Goal: Transaction & Acquisition: Book appointment/travel/reservation

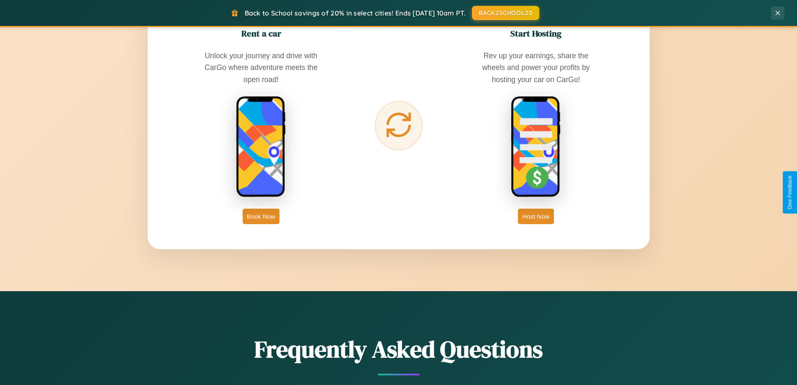
scroll to position [1344, 0]
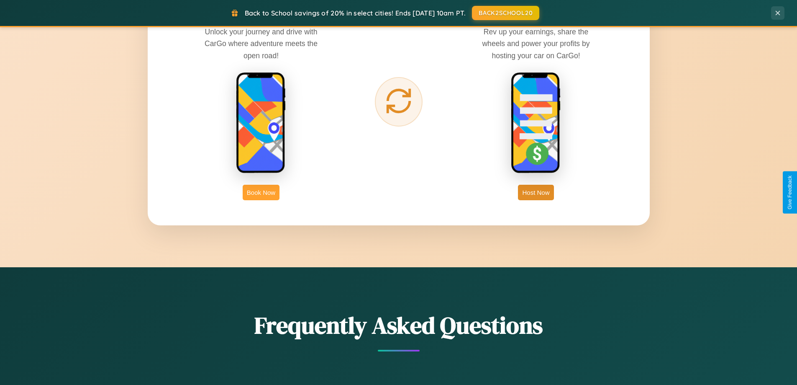
click at [261, 192] on button "Book Now" at bounding box center [261, 192] width 37 height 15
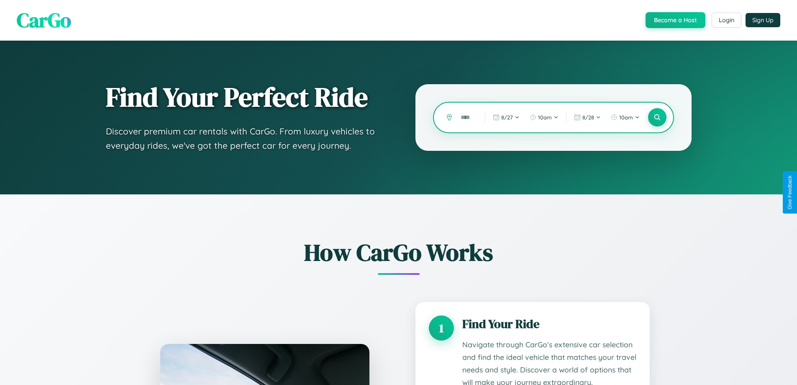
click at [467, 117] on input "text" at bounding box center [466, 117] width 20 height 15
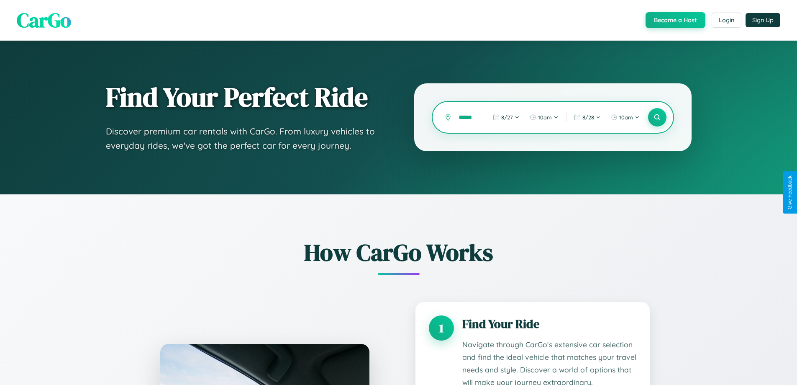
scroll to position [0, 17]
type input "********"
click at [657, 117] on icon at bounding box center [657, 117] width 8 height 8
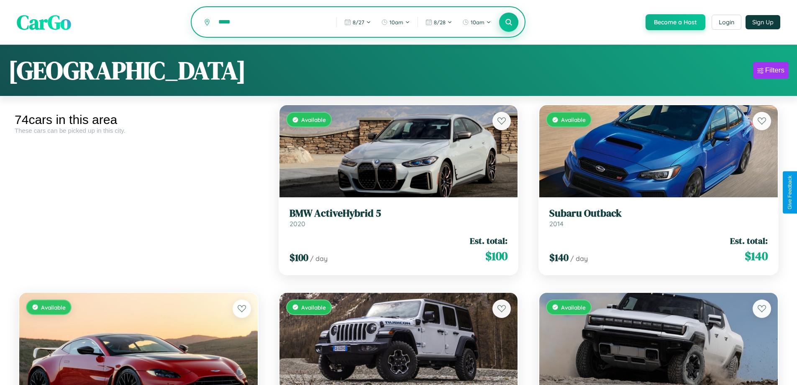
type input "*****"
click at [508, 23] on icon at bounding box center [509, 22] width 8 height 8
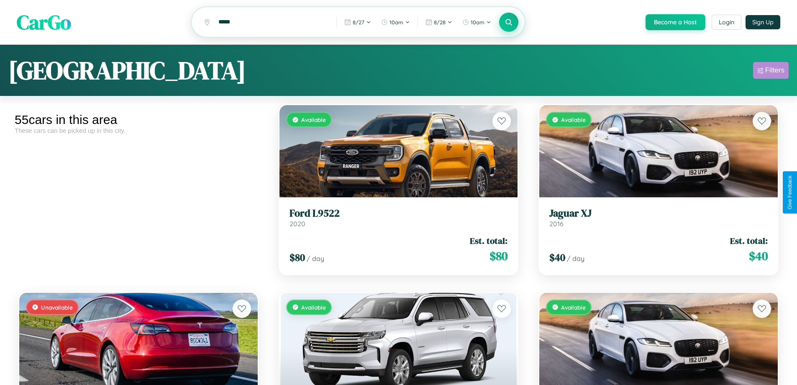
click at [771, 72] on div "Filters" at bounding box center [774, 70] width 19 height 8
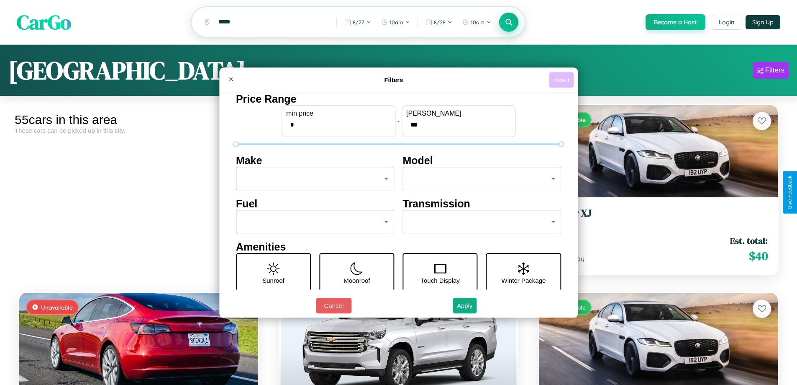
click at [562, 79] on button "Reset" at bounding box center [561, 79] width 25 height 15
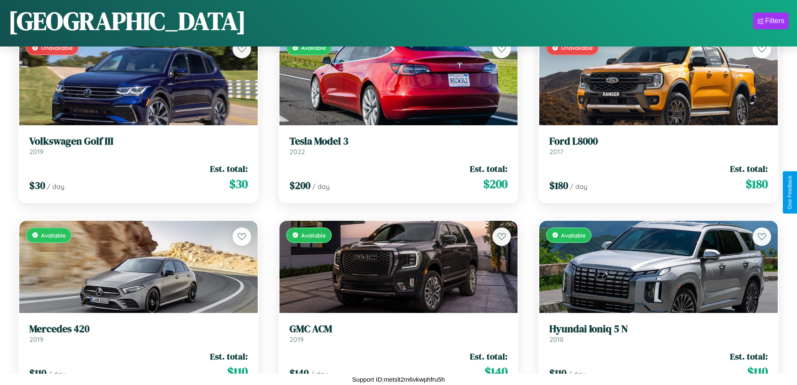
scroll to position [1242, 0]
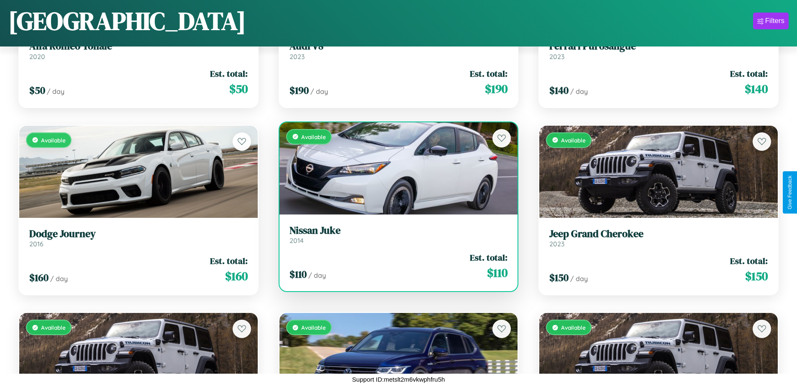
click at [395, 234] on h3 "Nissan Juke" at bounding box center [399, 230] width 218 height 12
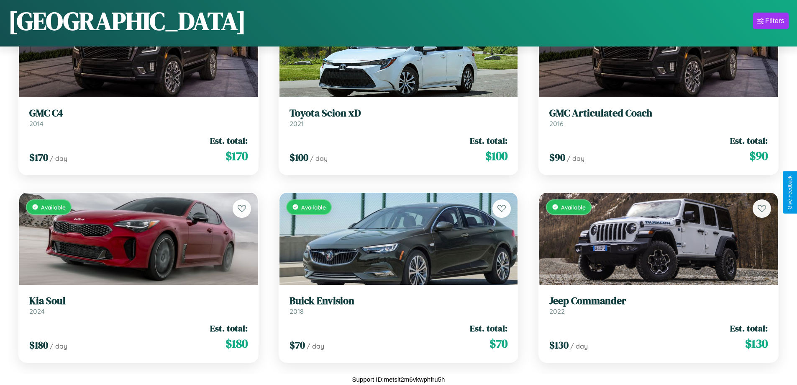
scroll to position [1991, 0]
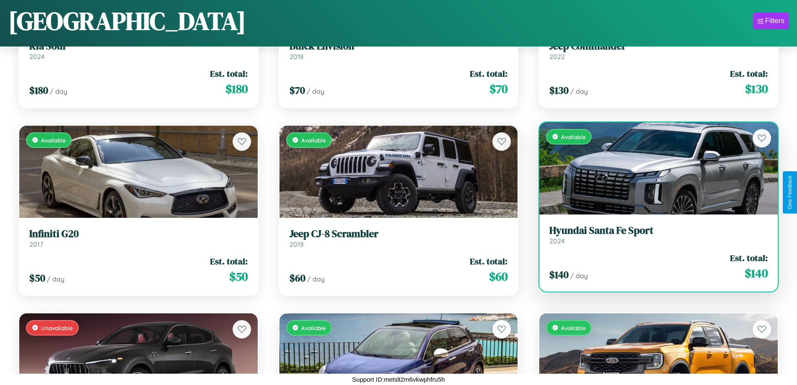
click at [653, 236] on h3 "Hyundai Santa Fe Sport" at bounding box center [658, 230] width 218 height 12
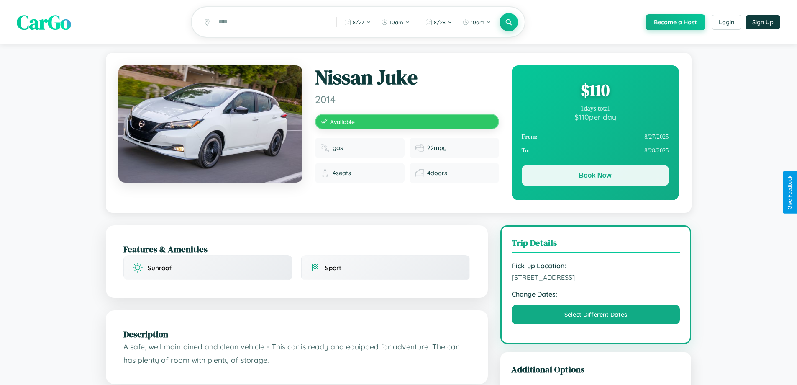
click at [595, 177] on button "Book Now" at bounding box center [595, 175] width 147 height 21
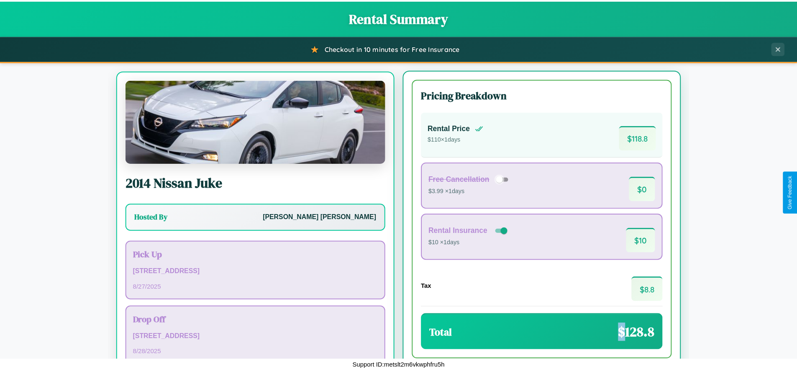
scroll to position [39, 0]
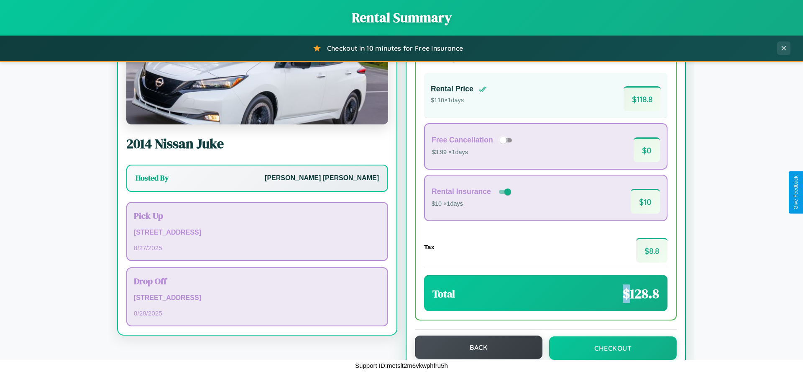
click at [475, 347] on button "Back" at bounding box center [479, 346] width 128 height 23
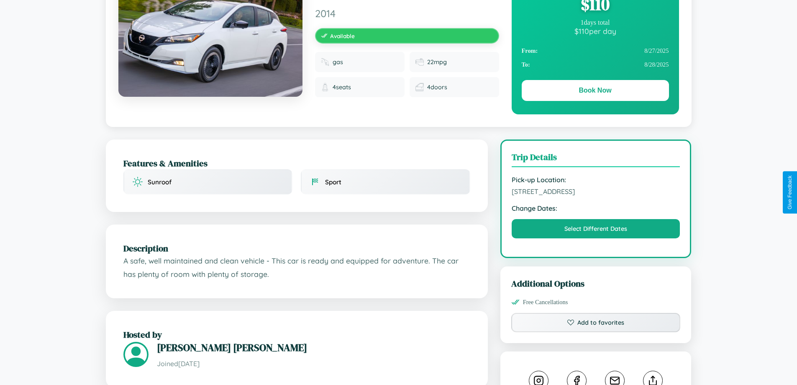
scroll to position [217, 0]
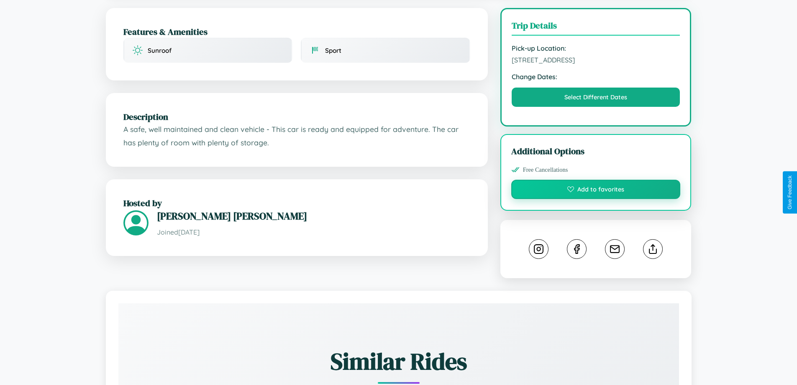
click at [596, 191] on button "Add to favorites" at bounding box center [595, 189] width 169 height 19
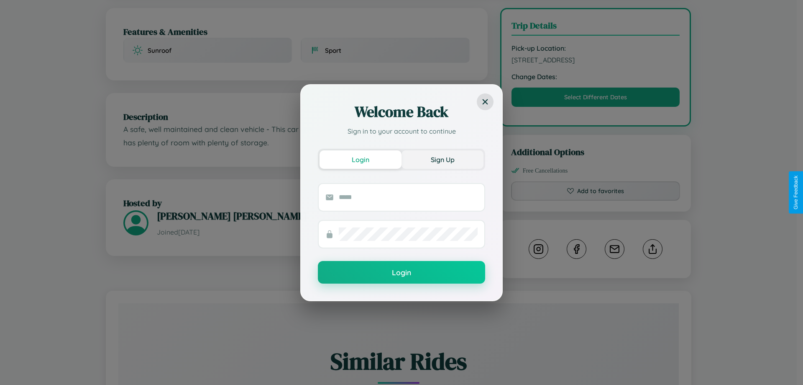
click at [443, 159] on button "Sign Up" at bounding box center [443, 159] width 82 height 18
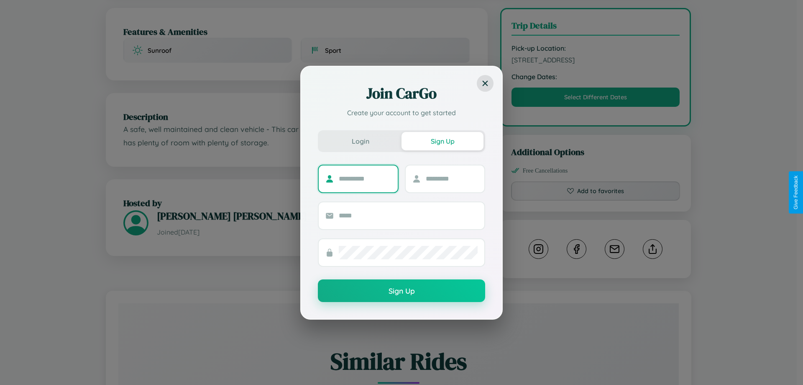
click at [365, 178] on input "text" at bounding box center [365, 178] width 52 height 13
type input "*****"
click at [451, 178] on input "text" at bounding box center [452, 178] width 52 height 13
type input "*****"
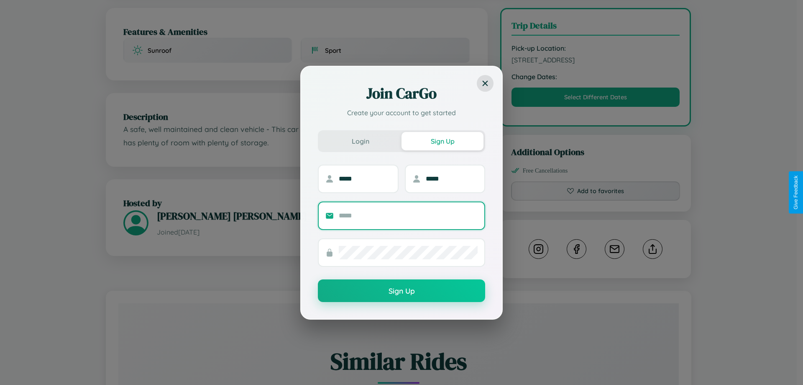
click at [408, 215] on input "text" at bounding box center [408, 215] width 139 height 13
type input "**********"
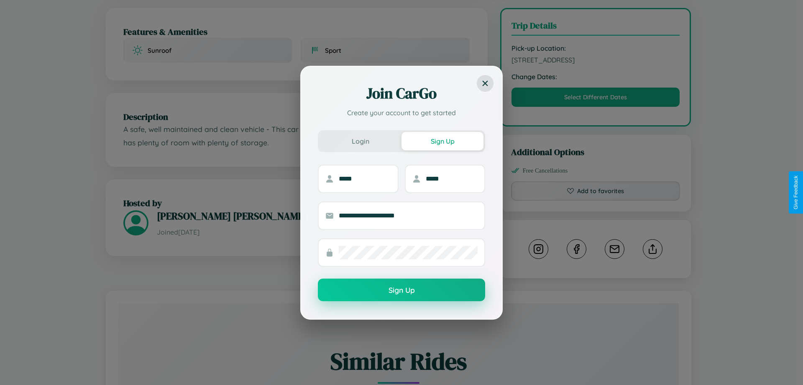
click at [402, 290] on button "Sign Up" at bounding box center [401, 289] width 167 height 23
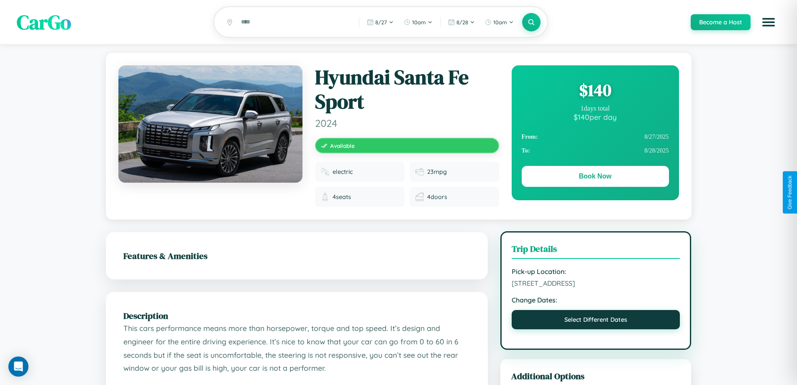
click at [596, 321] on button "Select Different Dates" at bounding box center [596, 319] width 169 height 19
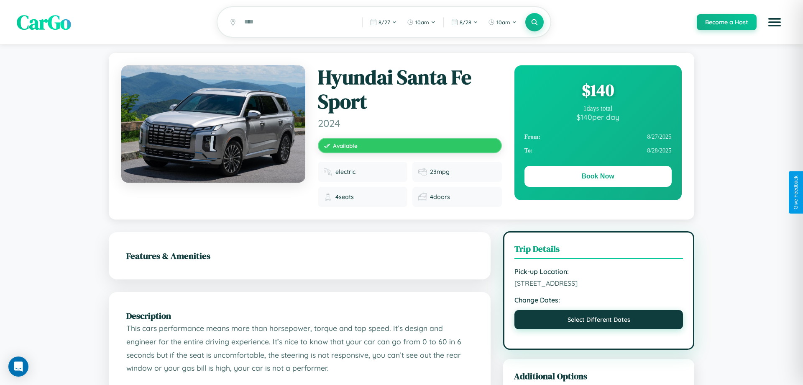
select select "*"
select select "****"
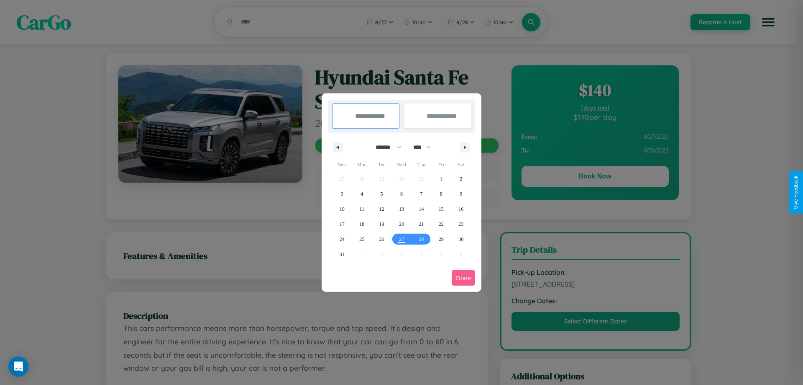
drag, startPoint x: 385, startPoint y: 147, endPoint x: 402, endPoint y: 168, distance: 26.8
click at [385, 147] on select "******* ******** ***** ***** *** **** **** ****** ********* ******* ******** **…" at bounding box center [387, 147] width 36 height 14
select select "*"
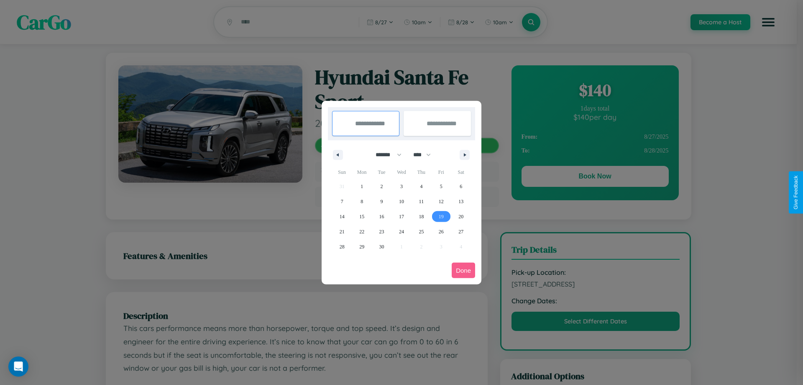
click at [441, 216] on span "19" at bounding box center [441, 216] width 5 height 15
type input "**********"
click at [401, 231] on span "24" at bounding box center [401, 231] width 5 height 15
type input "**********"
click at [464, 270] on button "Done" at bounding box center [463, 269] width 23 height 15
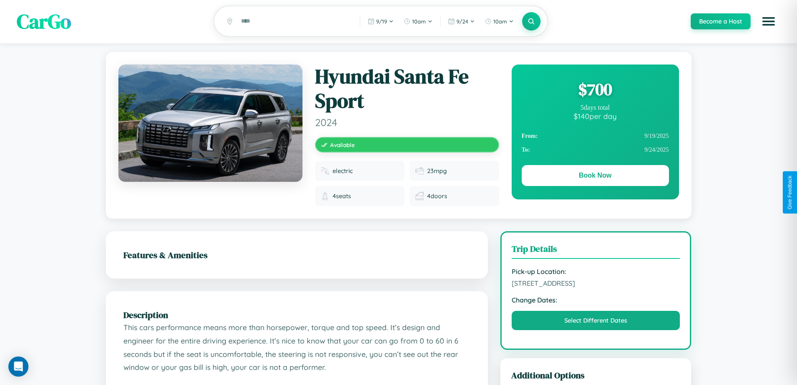
scroll to position [282, 0]
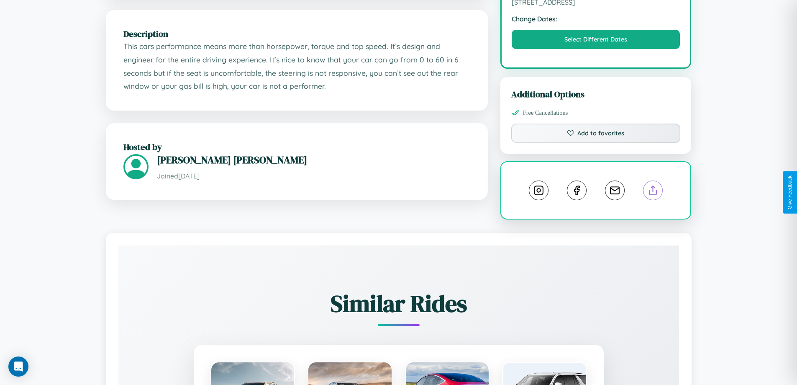
click at [653, 192] on line at bounding box center [653, 189] width 0 height 6
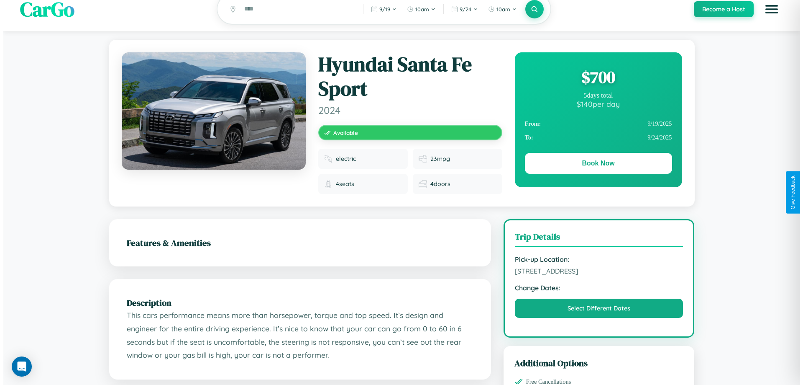
scroll to position [0, 0]
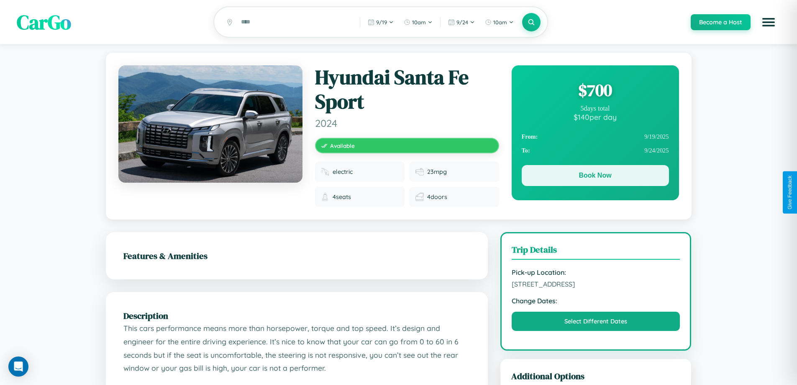
click at [595, 177] on button "Book Now" at bounding box center [595, 175] width 147 height 21
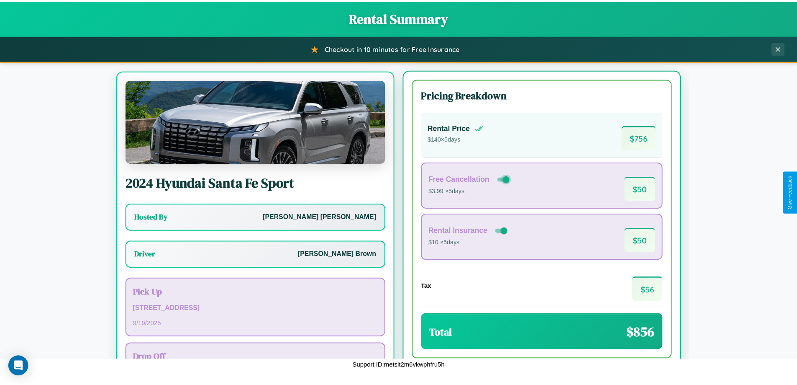
scroll to position [39, 0]
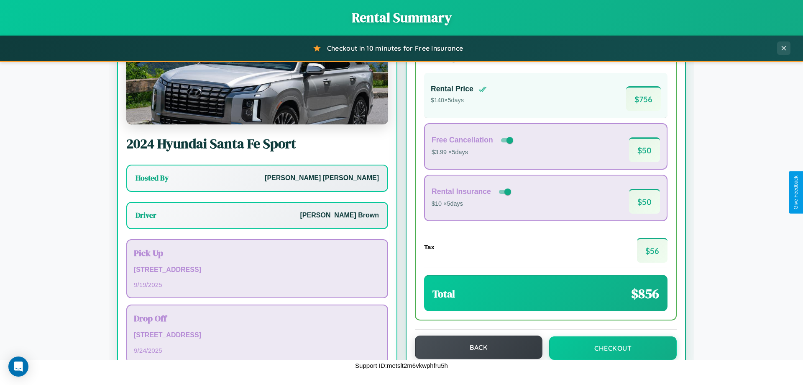
click at [475, 347] on button "Back" at bounding box center [479, 346] width 128 height 23
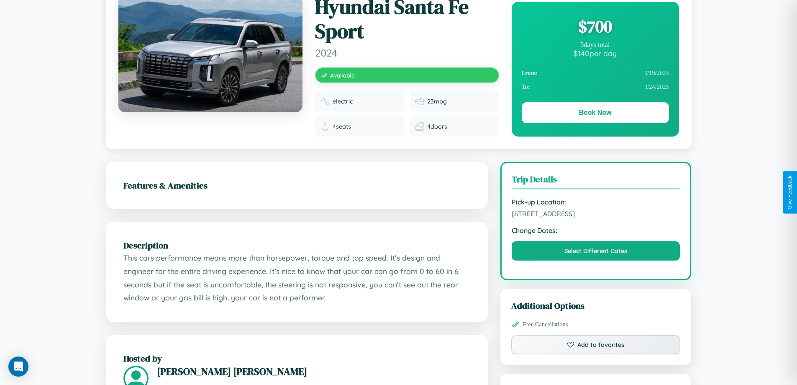
scroll to position [462, 0]
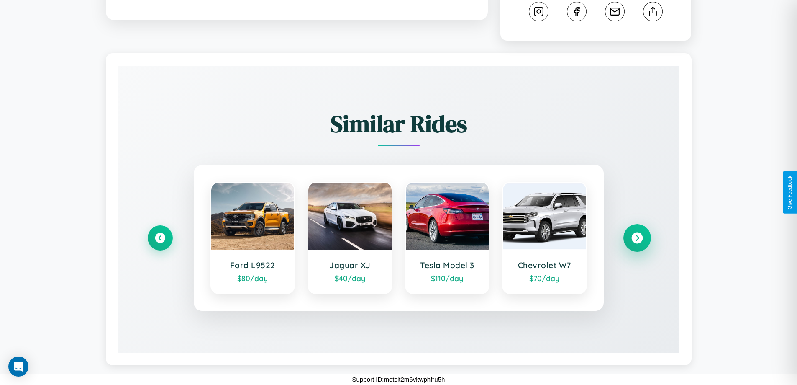
click at [637, 238] on icon at bounding box center [636, 237] width 11 height 11
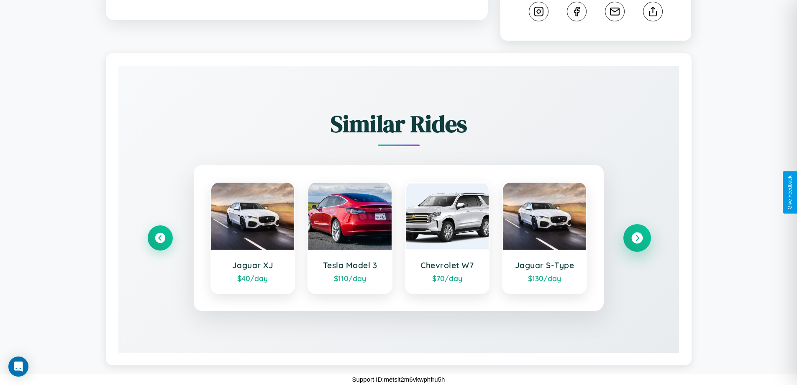
click at [637, 238] on icon at bounding box center [636, 237] width 11 height 11
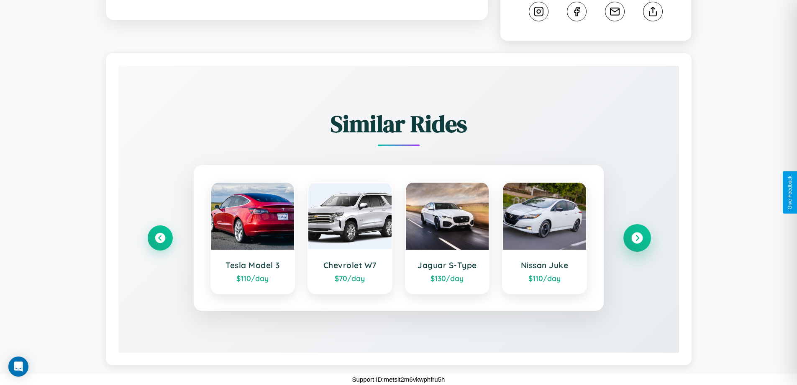
click at [637, 238] on icon at bounding box center [636, 237] width 11 height 11
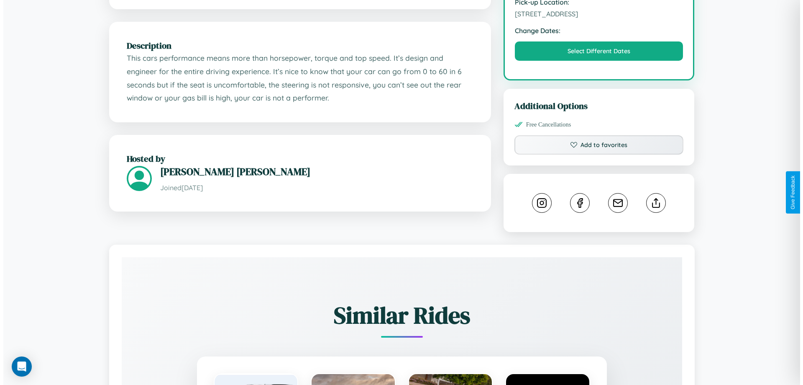
scroll to position [0, 0]
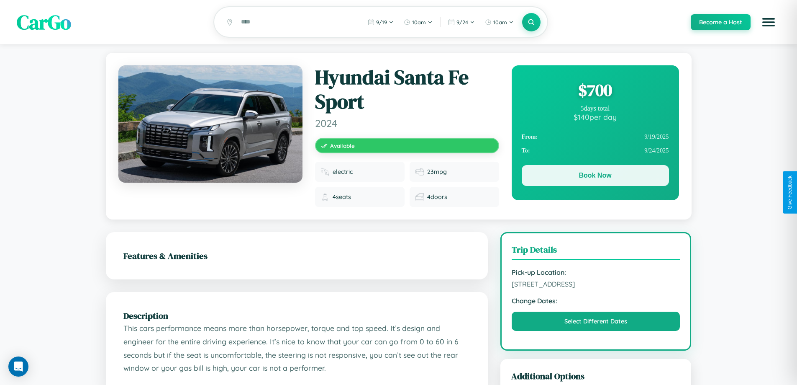
click at [595, 177] on button "Book Now" at bounding box center [595, 175] width 147 height 21
